Goal: Transaction & Acquisition: Purchase product/service

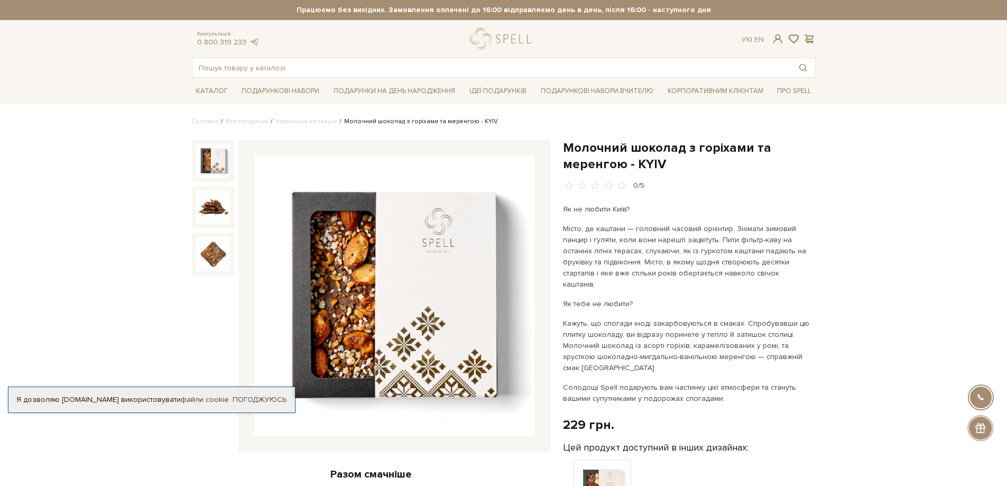
click at [305, 120] on link "Українська колекція" at bounding box center [305, 121] width 61 height 8
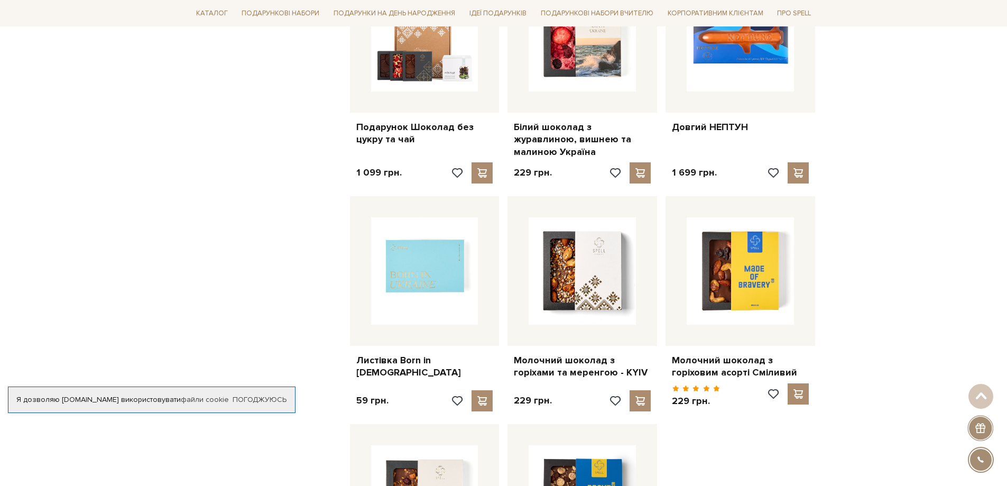
scroll to position [899, 0]
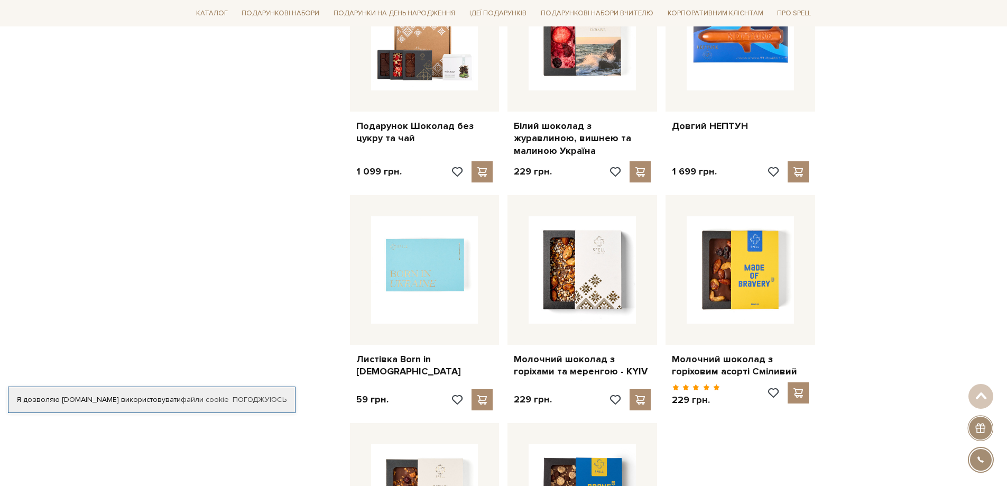
drag, startPoint x: 1007, startPoint y: 181, endPoint x: 1015, endPoint y: 124, distance: 58.2
click at [971, 184] on div "Головна Вся продукція Всі товари колекція українська Українська колекція Фільтр…" at bounding box center [503, 445] width 1007 height 2455
drag, startPoint x: 938, startPoint y: 194, endPoint x: 936, endPoint y: 200, distance: 6.5
click at [937, 195] on div "Головна Вся продукція Всі товари колекція українська Українська колекція Фільтр…" at bounding box center [503, 445] width 1007 height 2455
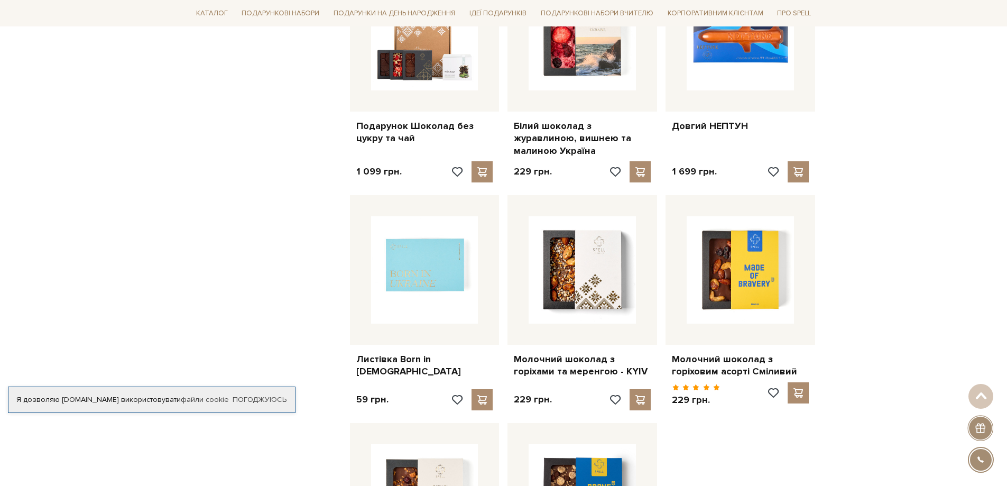
click at [914, 264] on div "Головна Вся продукція Всі товари колекція українська Українська колекція Фільтр…" at bounding box center [503, 445] width 1007 height 2455
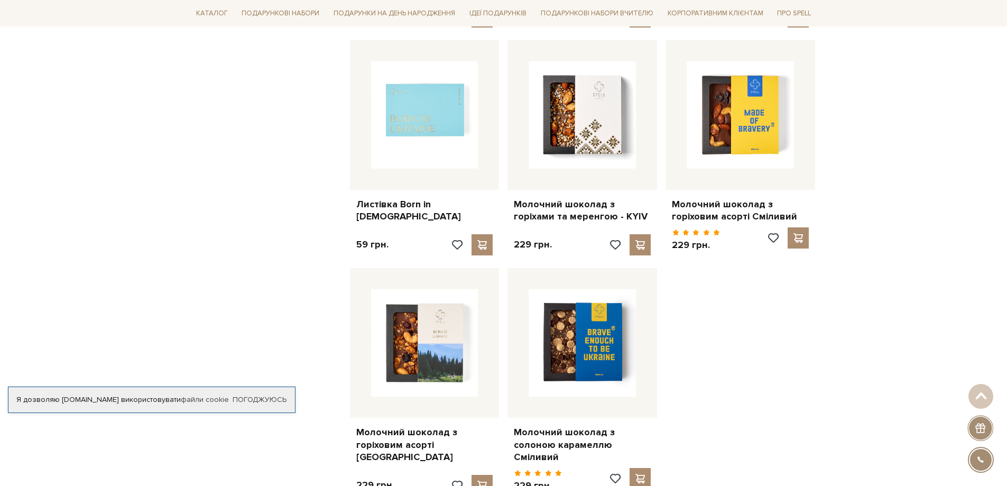
scroll to position [1057, 0]
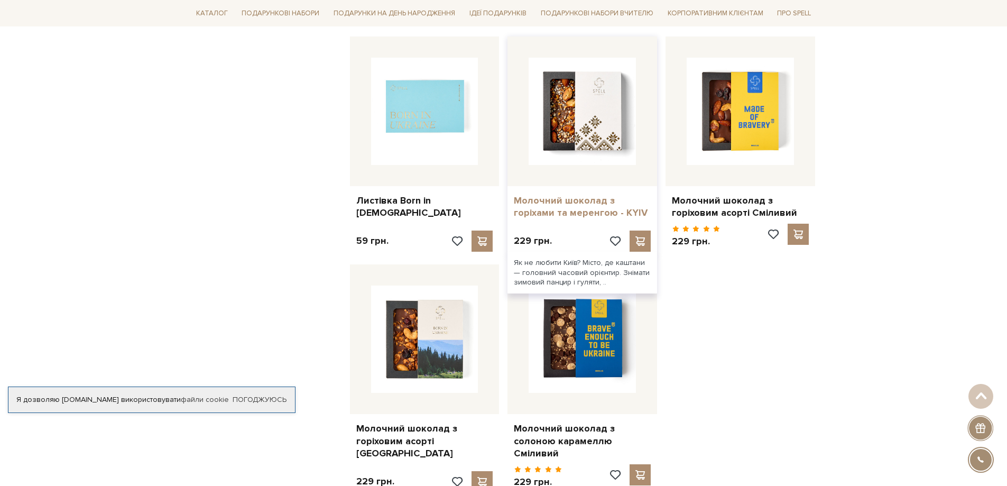
click at [554, 198] on link "Молочний шоколад з горіхами та меренгою - KYIV" at bounding box center [582, 207] width 137 height 25
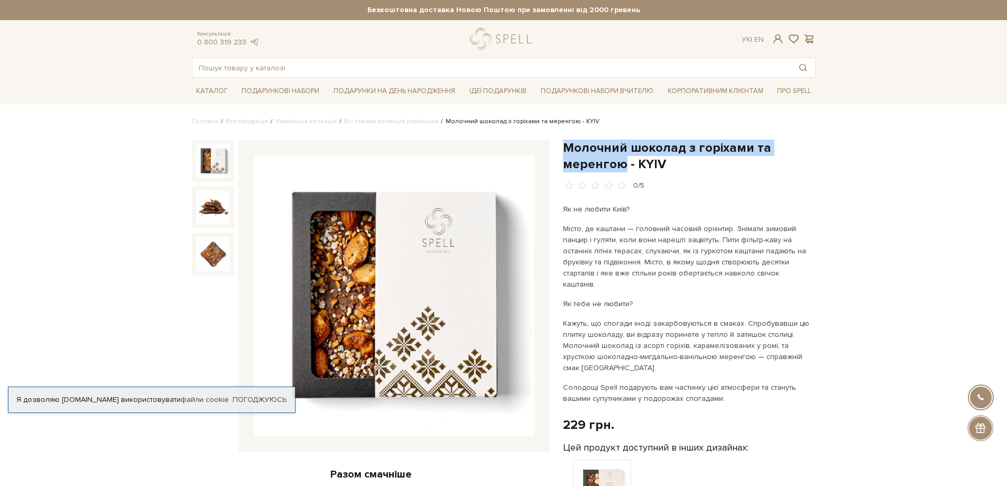
drag, startPoint x: 557, startPoint y: 146, endPoint x: 624, endPoint y: 164, distance: 70.2
copy h1 "Молочний шоколад з горіхами та меренгою"
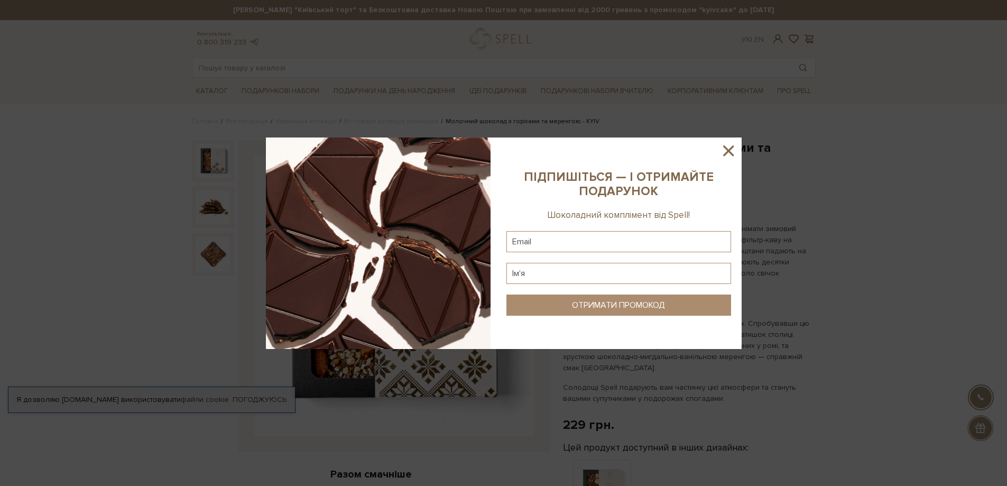
click at [297, 34] on div at bounding box center [503, 243] width 1007 height 486
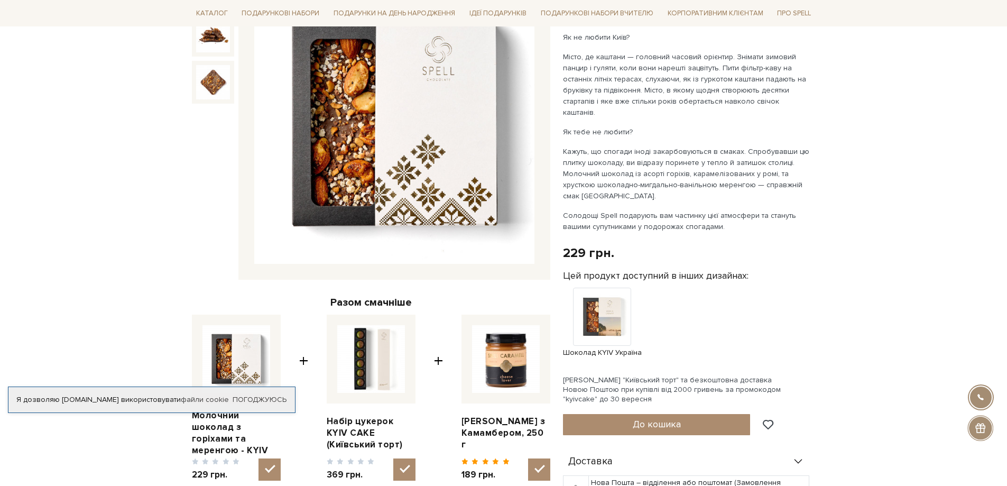
scroll to position [211, 0]
